Goal: Information Seeking & Learning: Learn about a topic

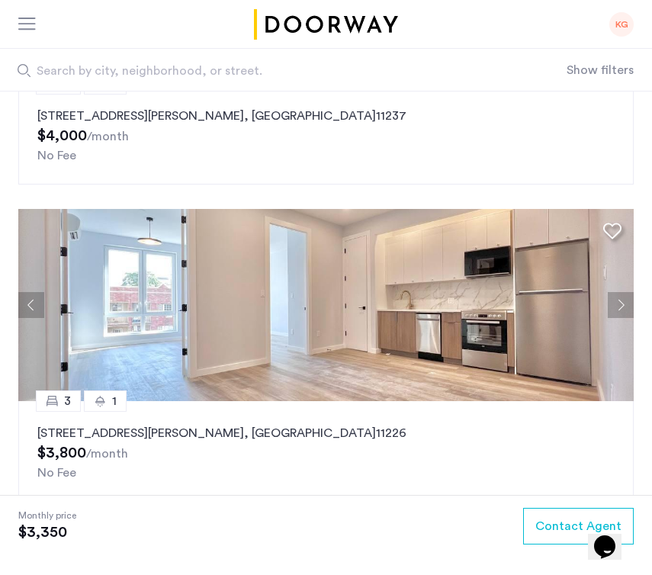
scroll to position [2146, 0]
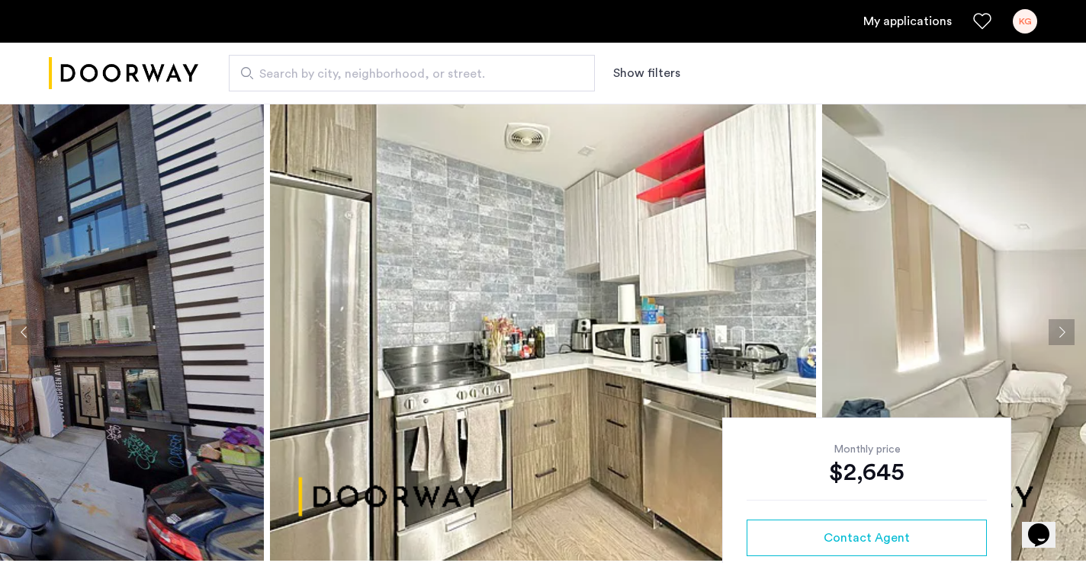
click at [1068, 332] on button "Next apartment" at bounding box center [1061, 332] width 26 height 26
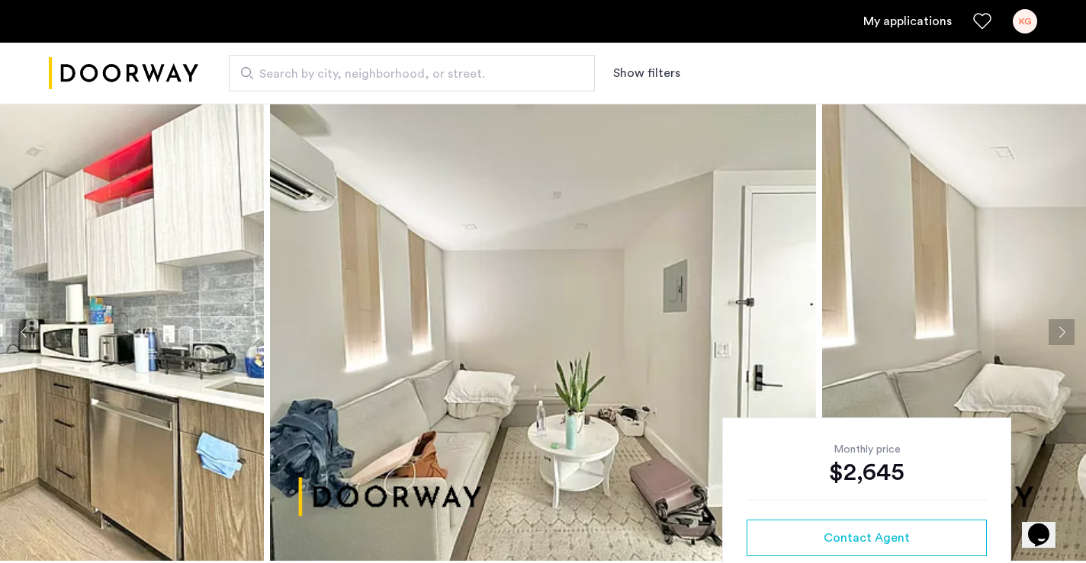
click at [1068, 332] on button "Next apartment" at bounding box center [1061, 332] width 26 height 26
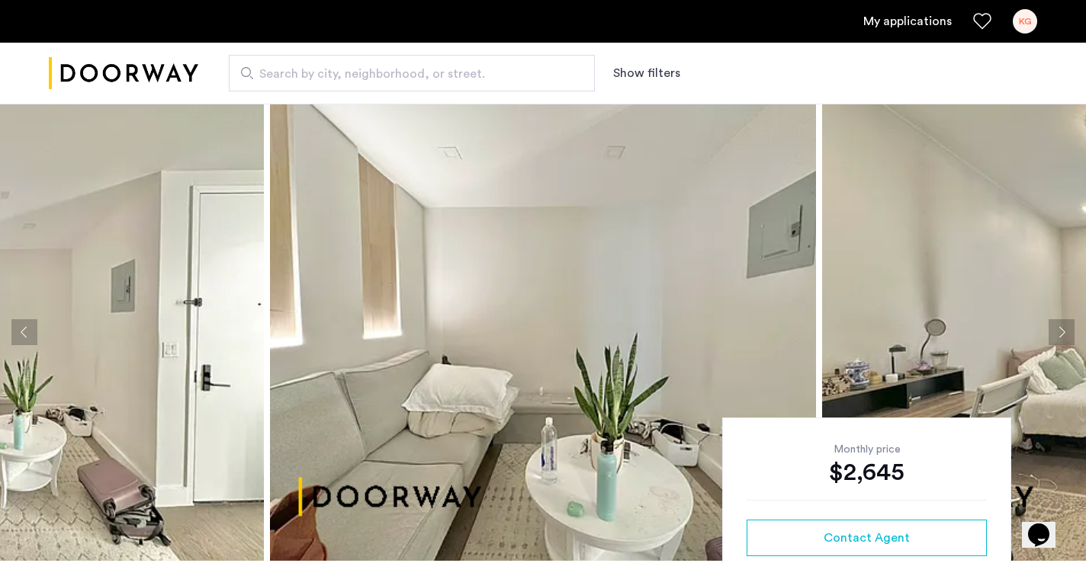
click at [1068, 332] on button "Next apartment" at bounding box center [1061, 332] width 26 height 26
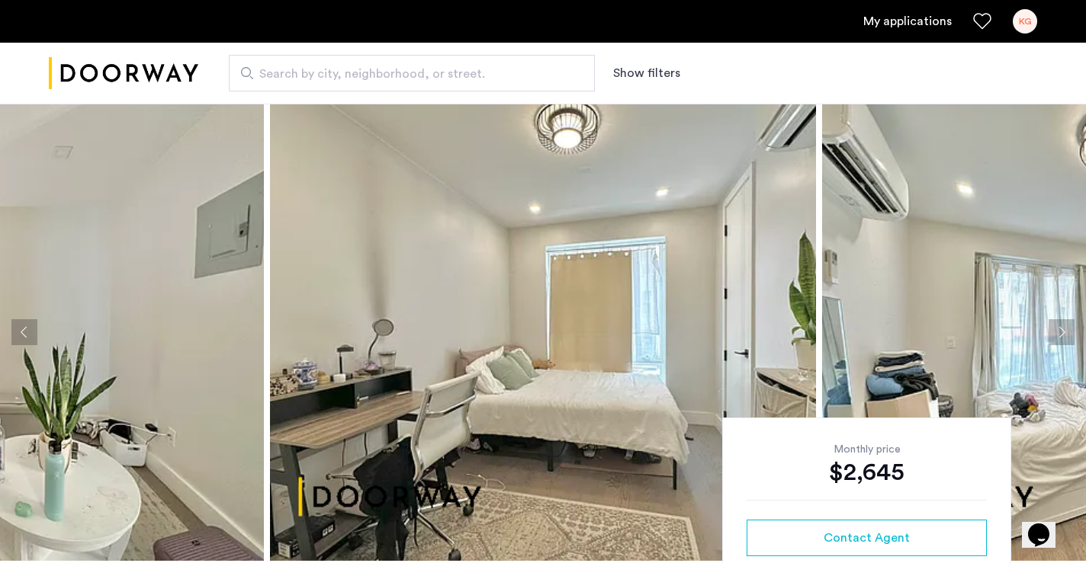
click at [1069, 332] on button "Next apartment" at bounding box center [1061, 332] width 26 height 26
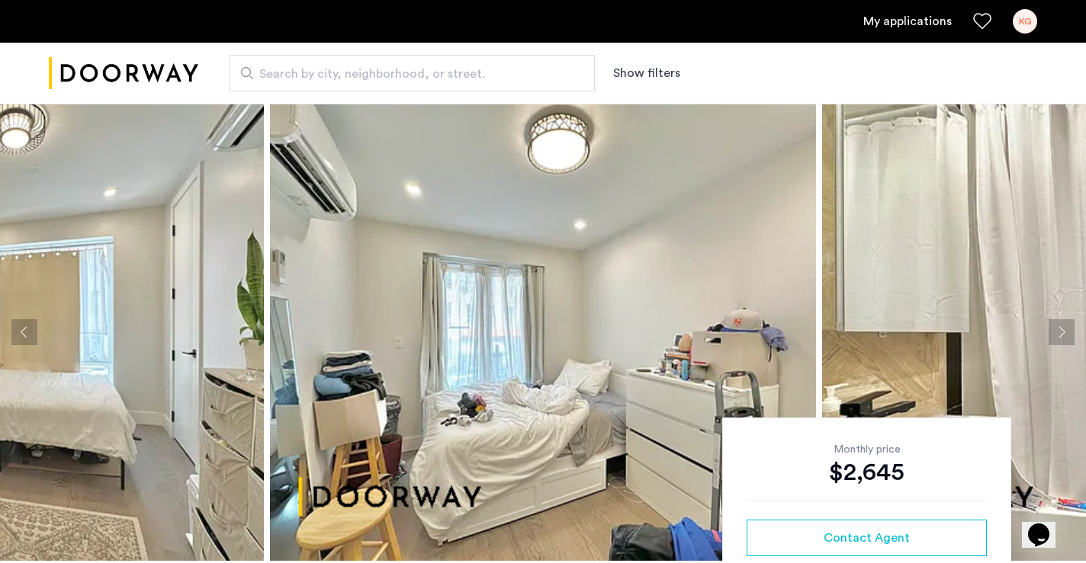
click at [1069, 332] on button "Next apartment" at bounding box center [1061, 332] width 26 height 26
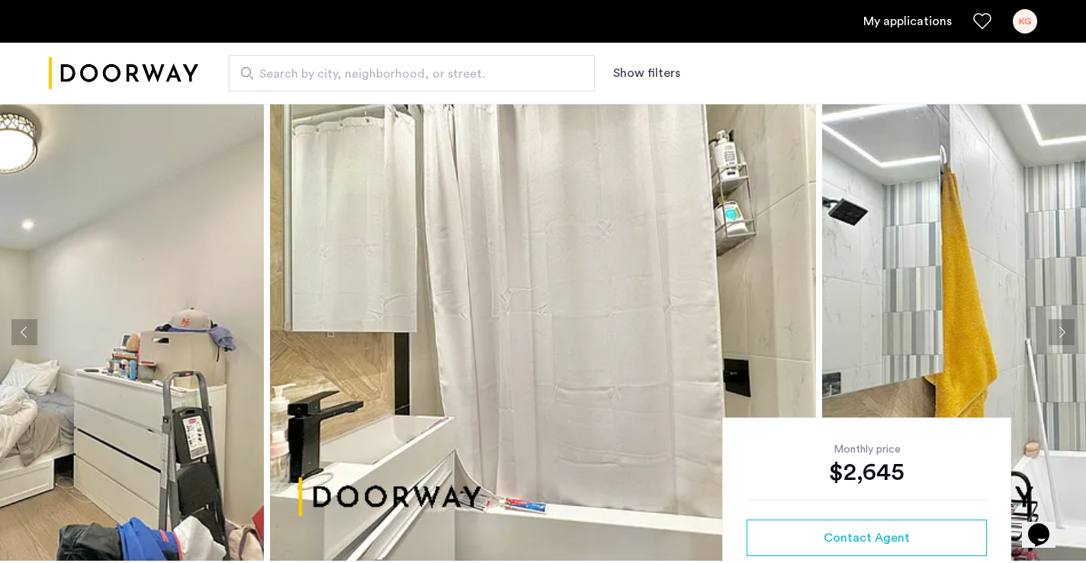
click at [1069, 332] on button "Next apartment" at bounding box center [1061, 332] width 26 height 26
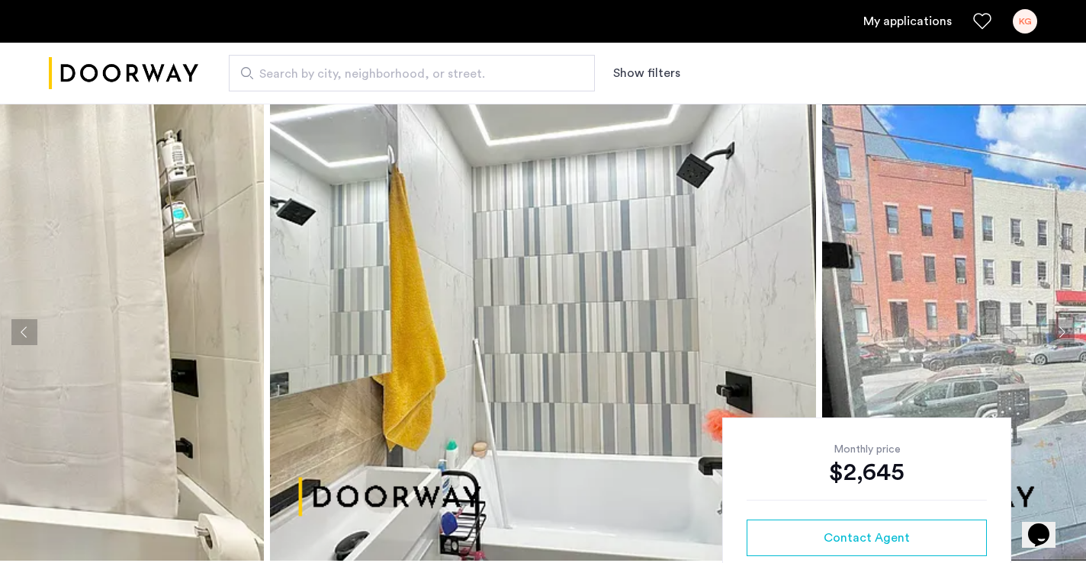
click at [1069, 332] on button "Next apartment" at bounding box center [1061, 332] width 26 height 26
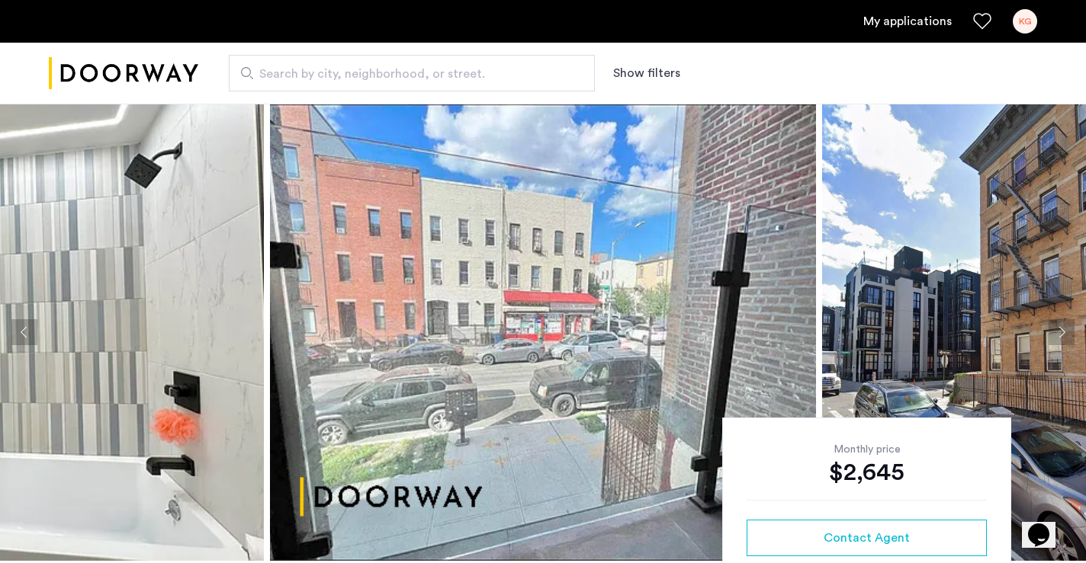
click at [1069, 332] on button "Next apartment" at bounding box center [1061, 332] width 26 height 26
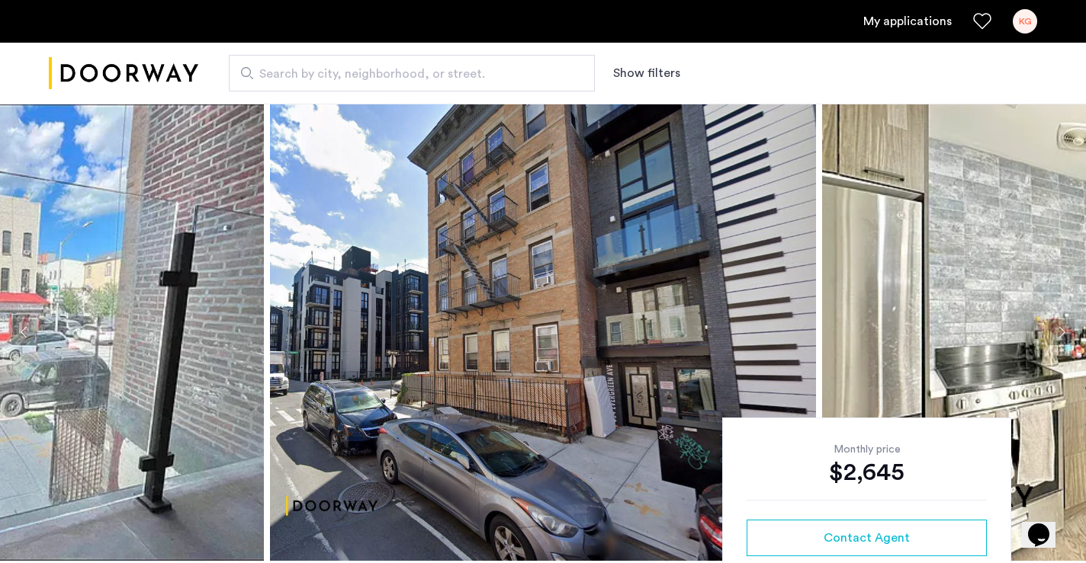
click at [1069, 332] on button "Next apartment" at bounding box center [1061, 332] width 26 height 26
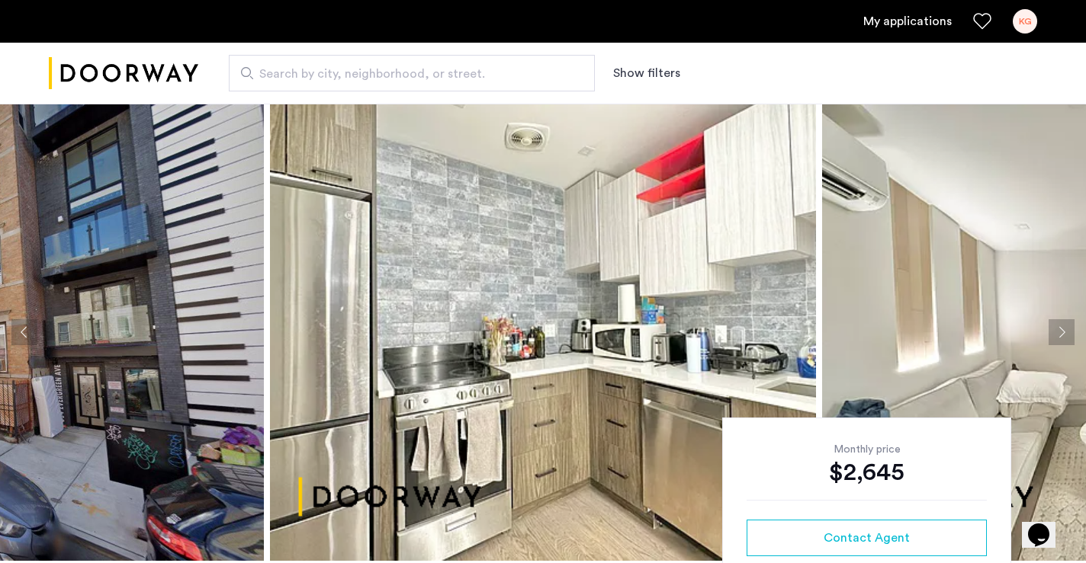
click at [1069, 332] on button "Next apartment" at bounding box center [1061, 332] width 26 height 26
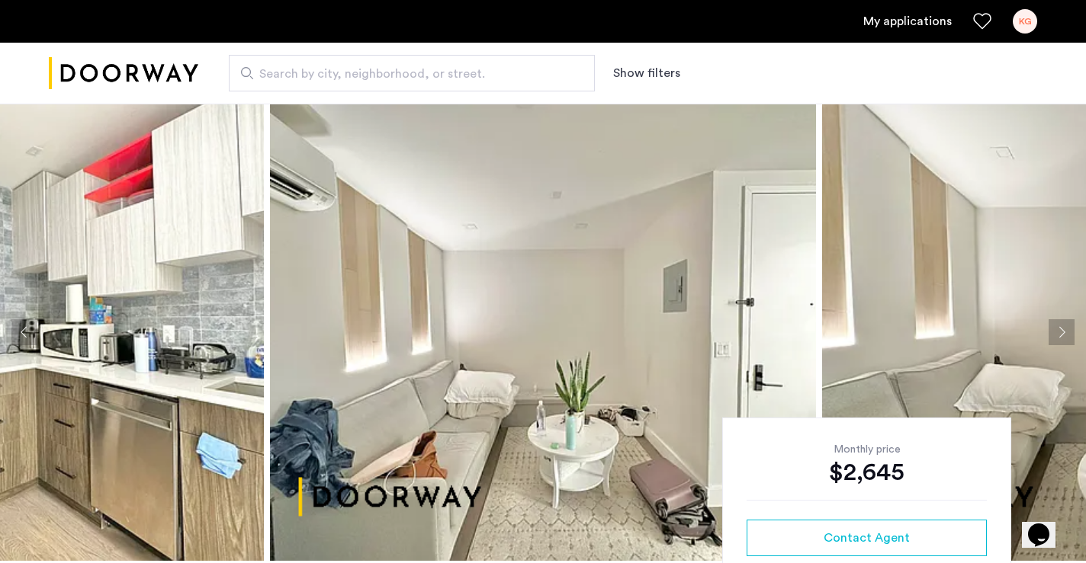
click at [817, 69] on div "Search by city, neighborhood, or street. Show filters" at bounding box center [617, 73] width 839 height 37
